Goal: Find specific page/section: Find specific page/section

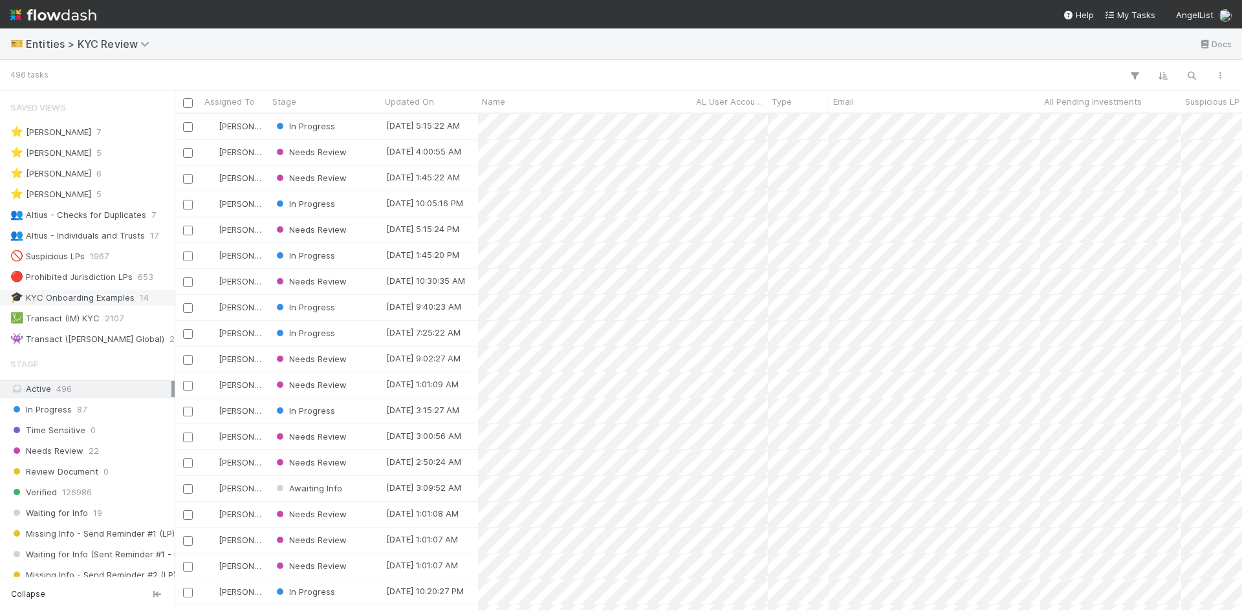
click at [121, 296] on div "🎓 KYC Onboarding Examples" at bounding box center [72, 298] width 124 height 16
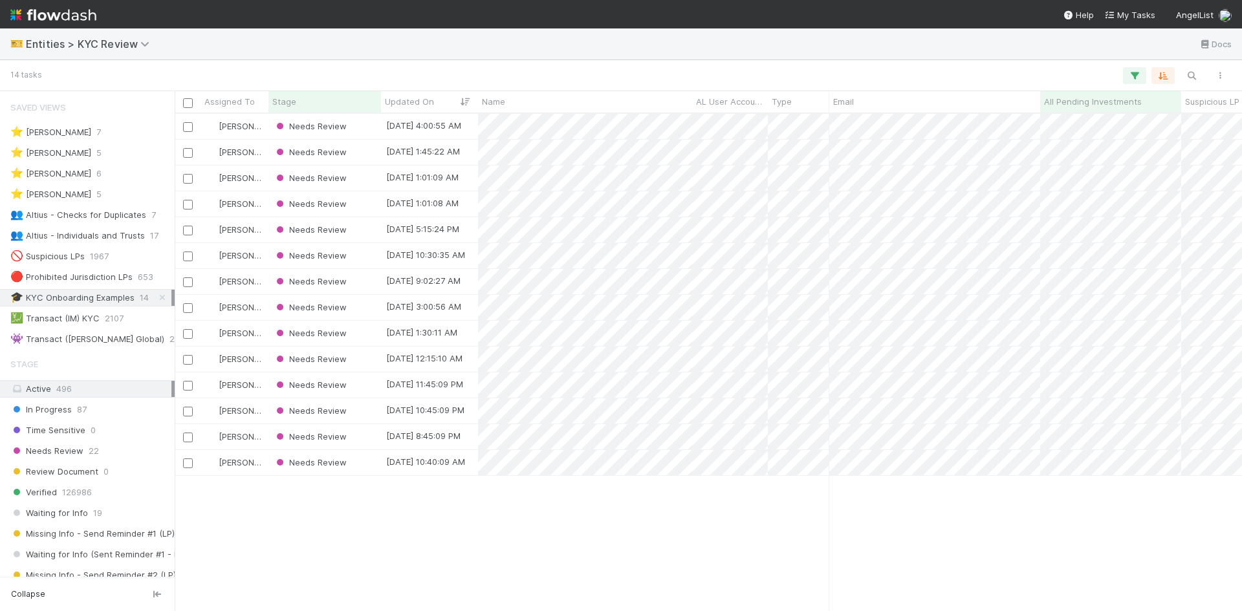
scroll to position [488, 1058]
click at [641, 208] on div at bounding box center [621, 305] width 1242 height 611
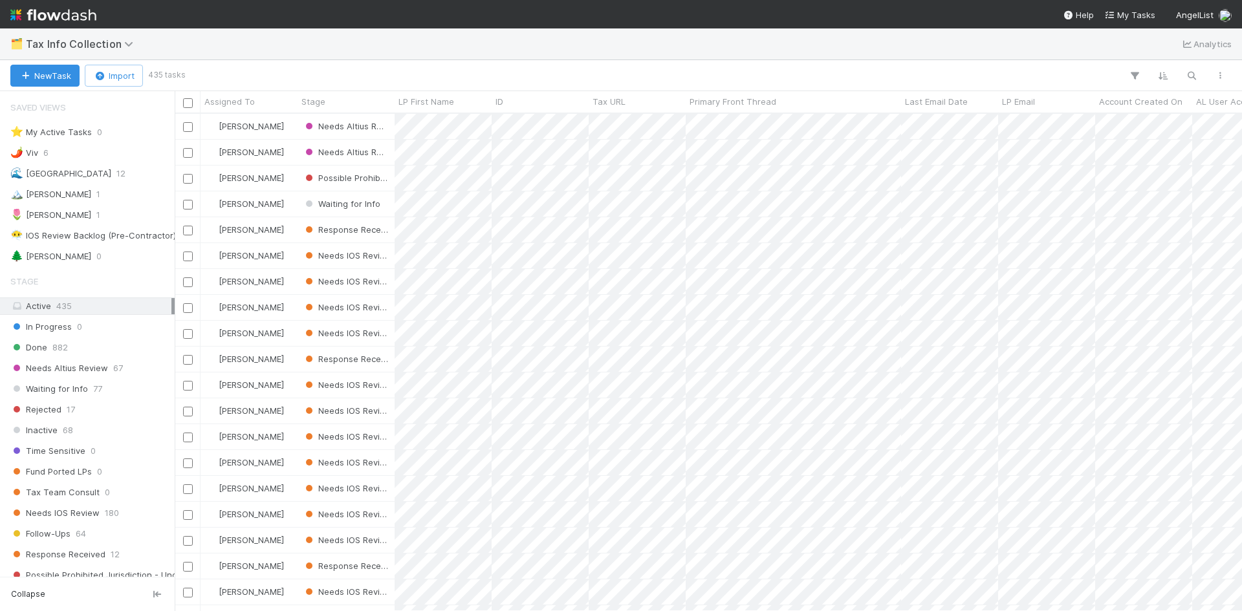
scroll to position [10, 10]
click at [64, 197] on div "🏔️ Karen 1" at bounding box center [90, 194] width 161 height 16
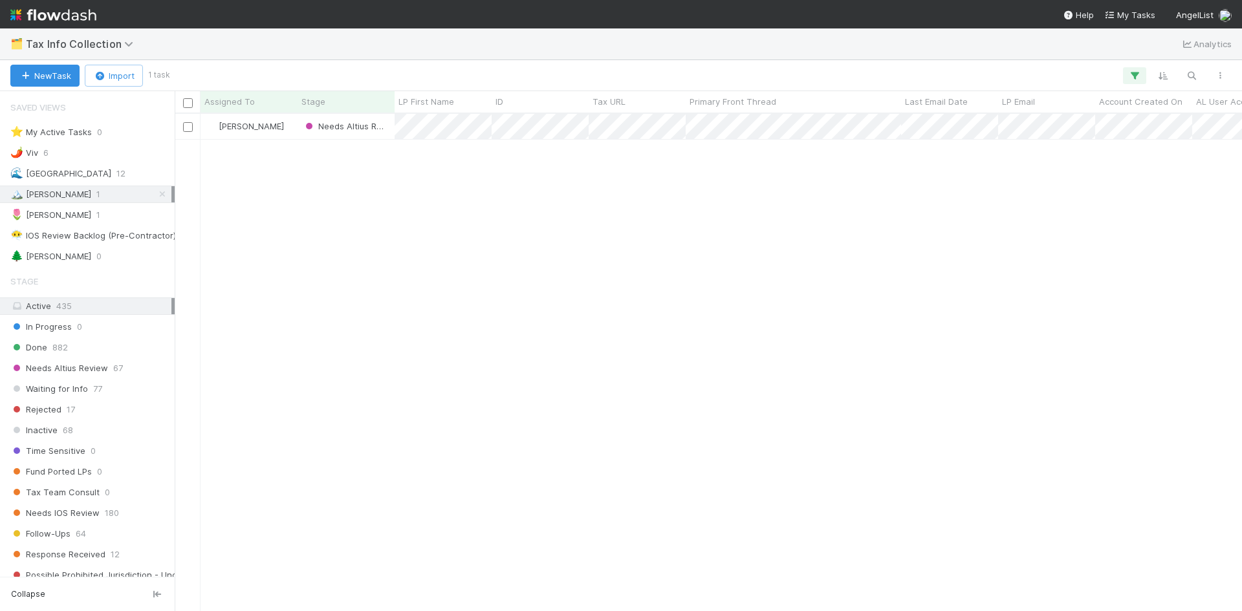
scroll to position [488, 1058]
click at [96, 216] on span "1" at bounding box center [98, 215] width 4 height 16
click at [341, 123] on span "Needs Altius Review" at bounding box center [352, 126] width 98 height 10
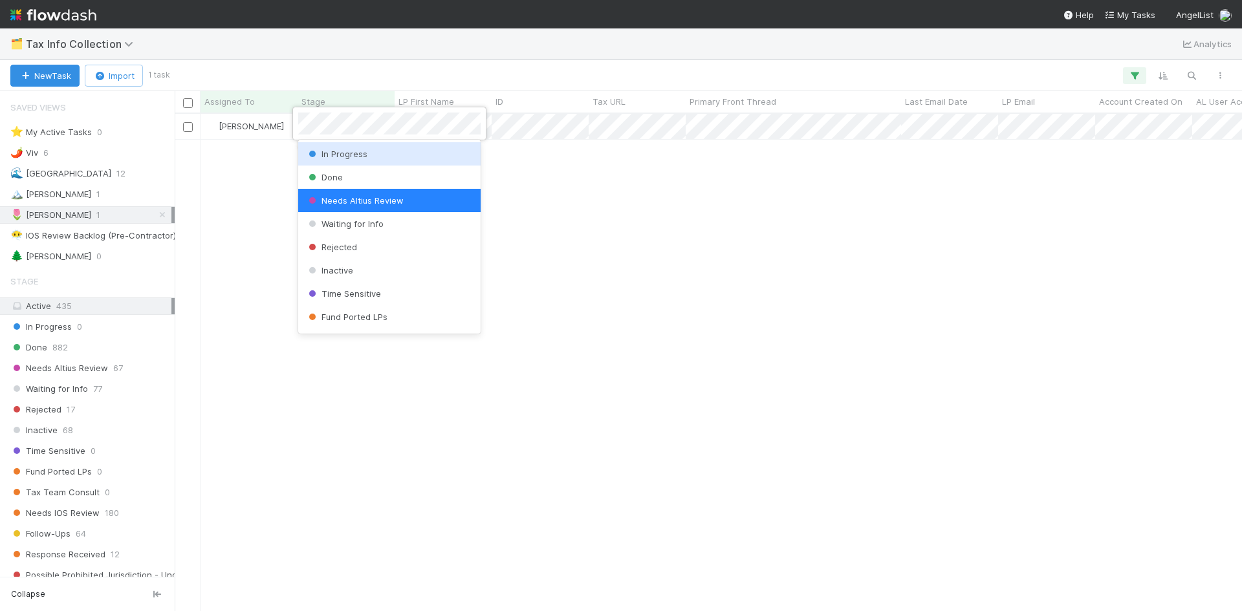
click at [623, 178] on div at bounding box center [621, 305] width 1242 height 611
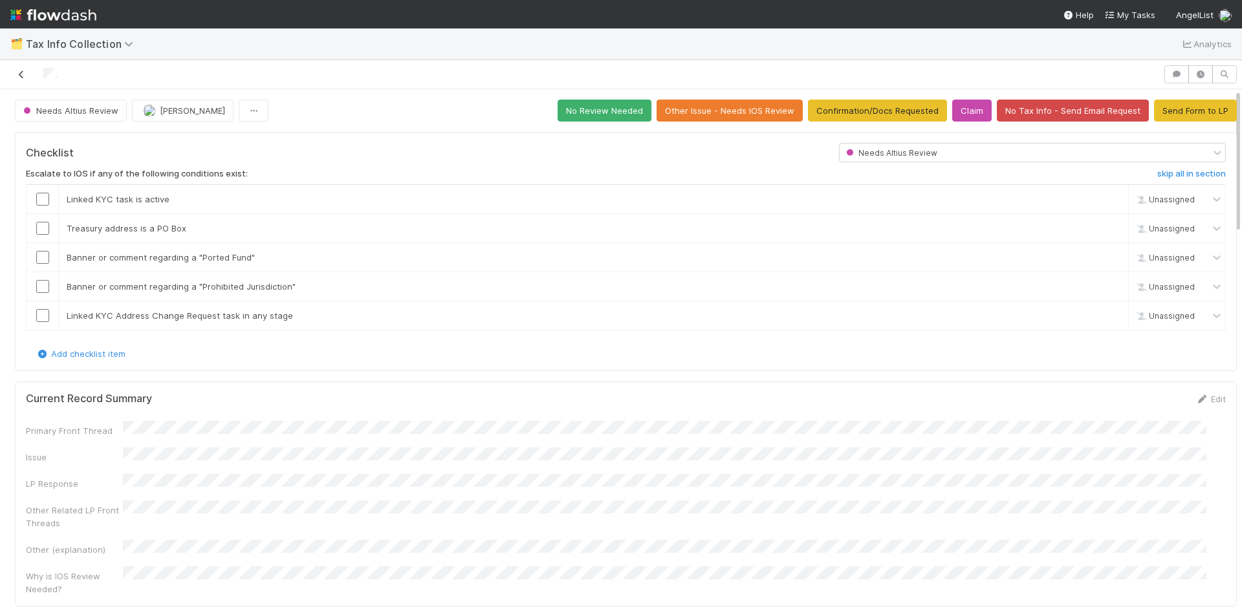
click at [22, 74] on icon at bounding box center [21, 75] width 13 height 8
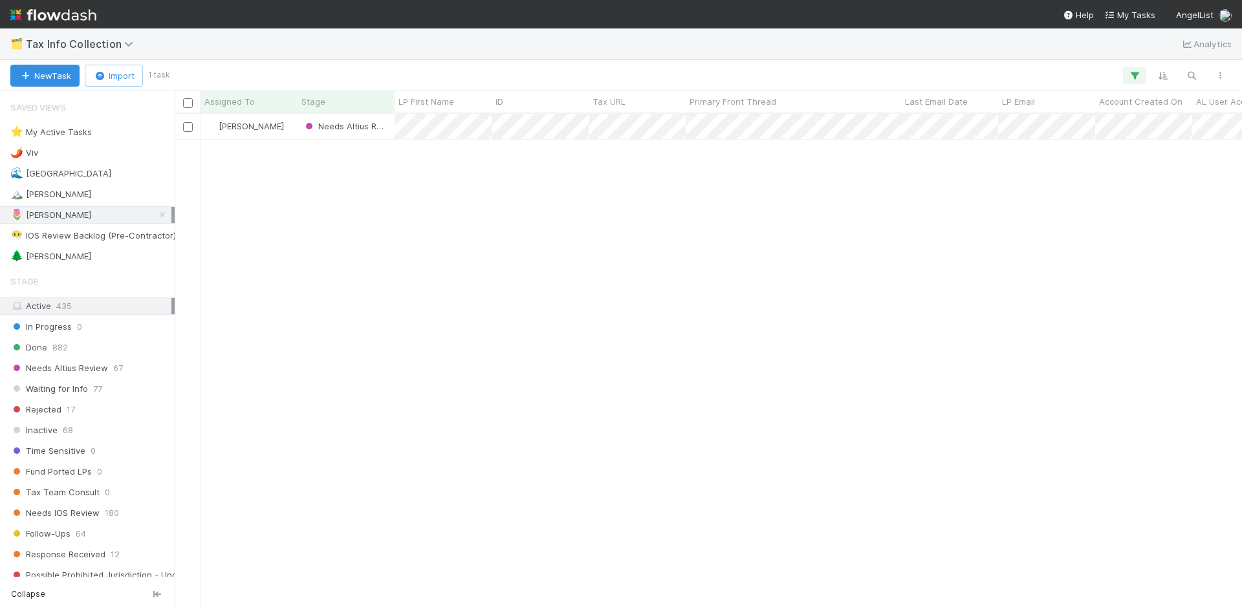
scroll to position [488, 1058]
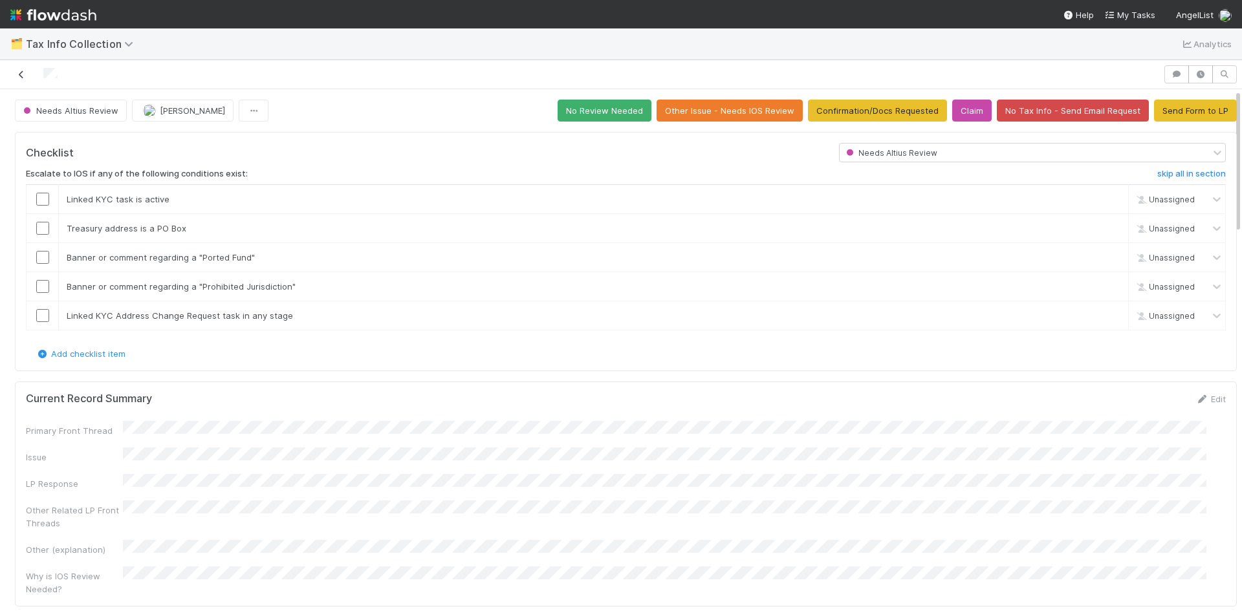
click at [21, 71] on icon at bounding box center [21, 75] width 13 height 8
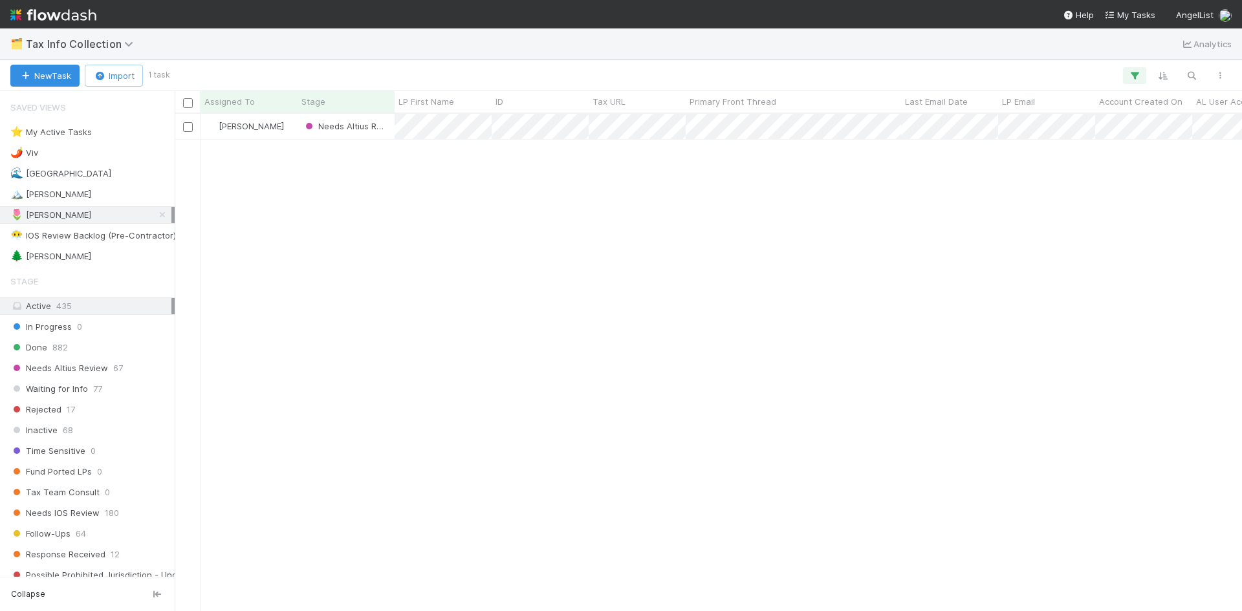
scroll to position [488, 1058]
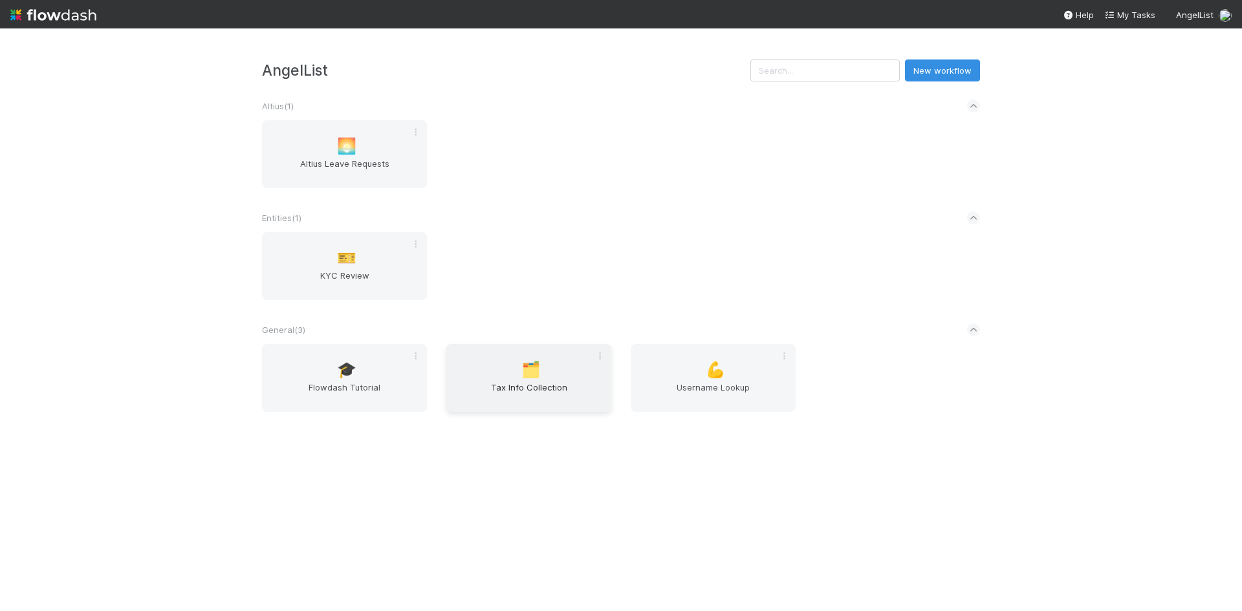
click at [527, 387] on span "Tax Info Collection" at bounding box center [529, 394] width 155 height 26
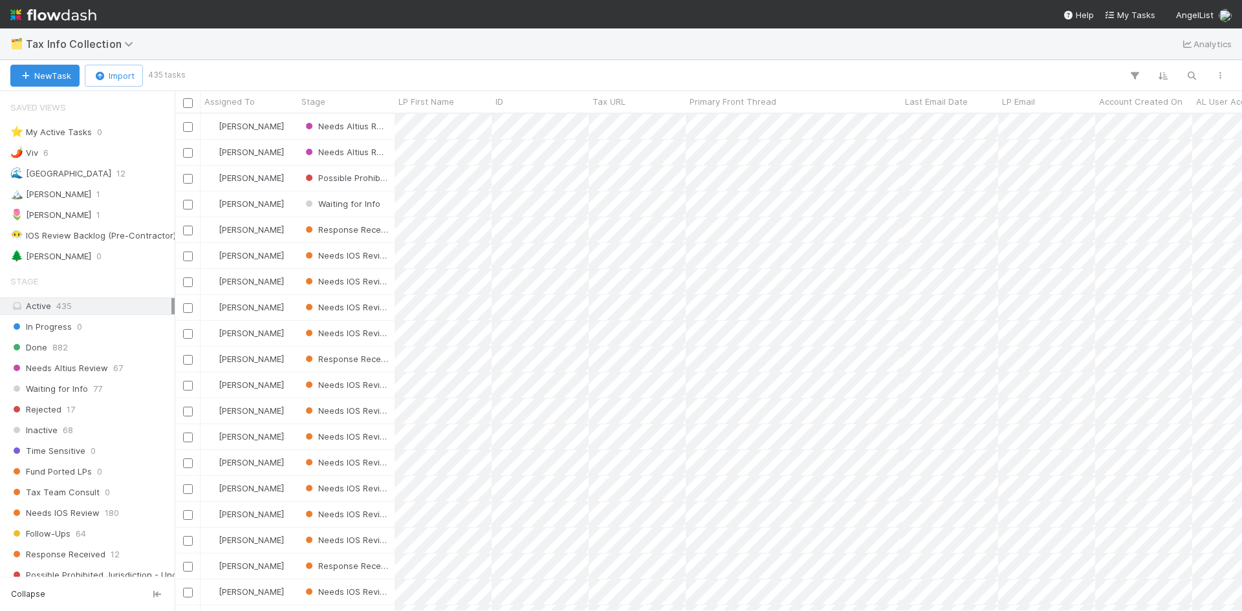
scroll to position [488, 1058]
click at [128, 41] on icon at bounding box center [130, 44] width 13 height 10
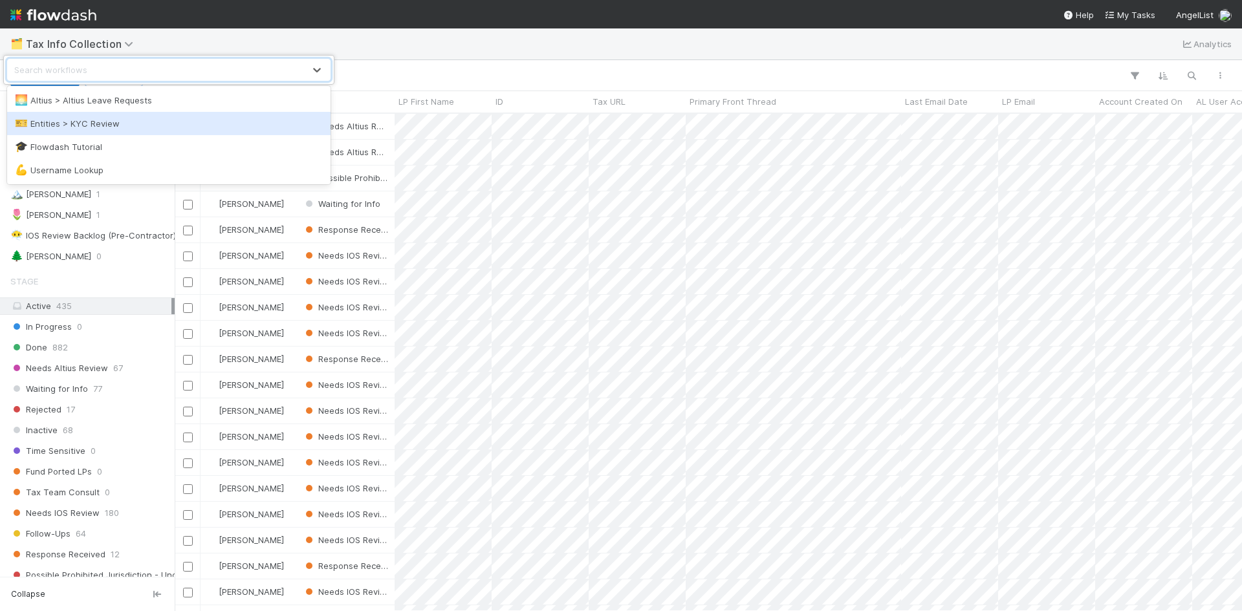
click at [124, 125] on div "🎫 Entities > KYC Review" at bounding box center [169, 123] width 308 height 13
